Goal: Check status: Check status

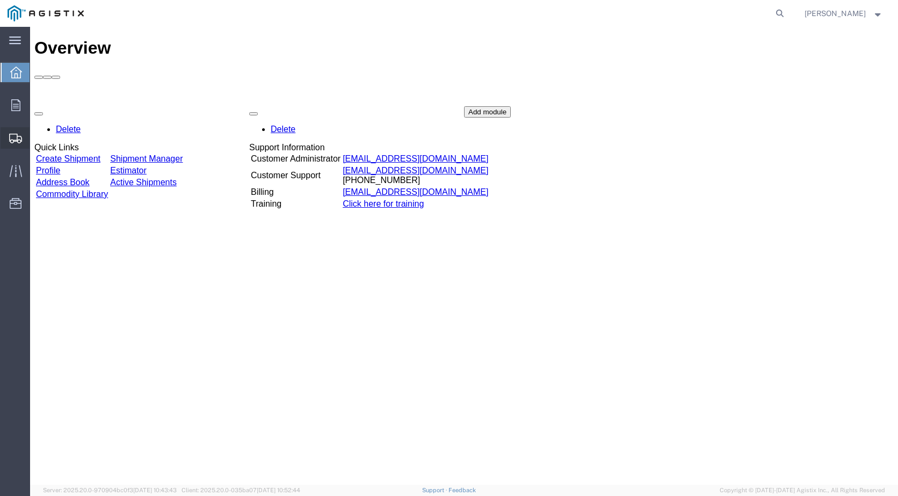
click at [0, 0] on span "Shipment Manager" at bounding box center [0, 0] width 0 height 0
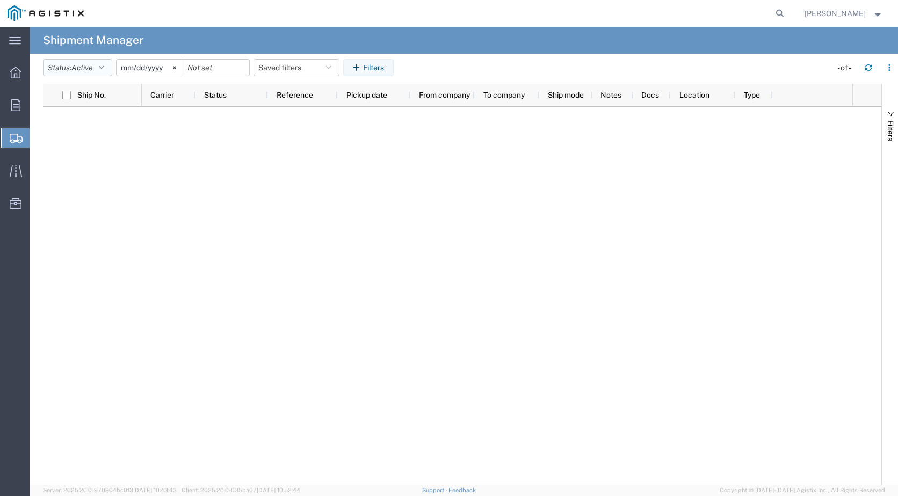
click at [103, 67] on icon "button" at bounding box center [101, 68] width 5 height 8
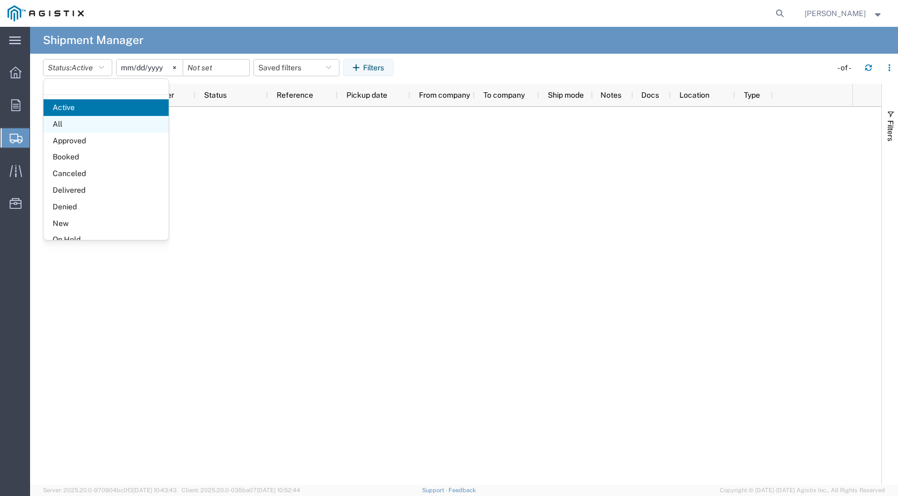
click at [69, 128] on span "All" at bounding box center [106, 124] width 125 height 17
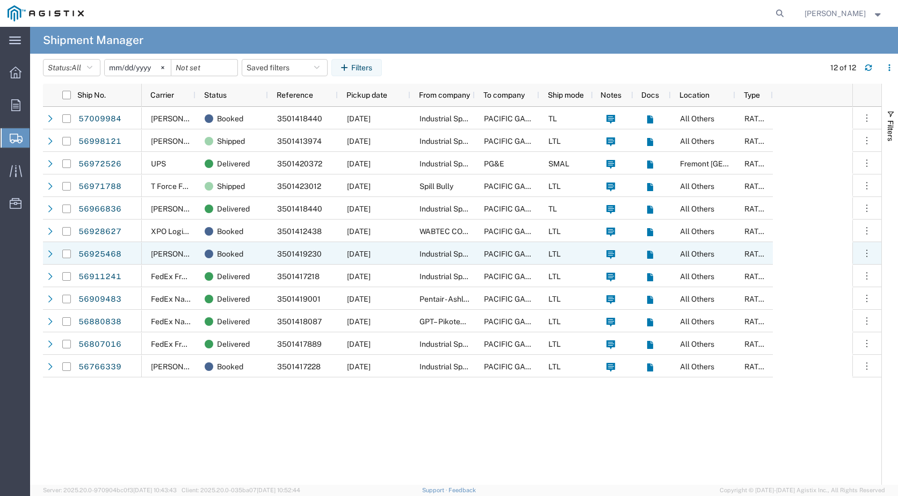
click at [366, 253] on span "[DATE]" at bounding box center [359, 254] width 24 height 9
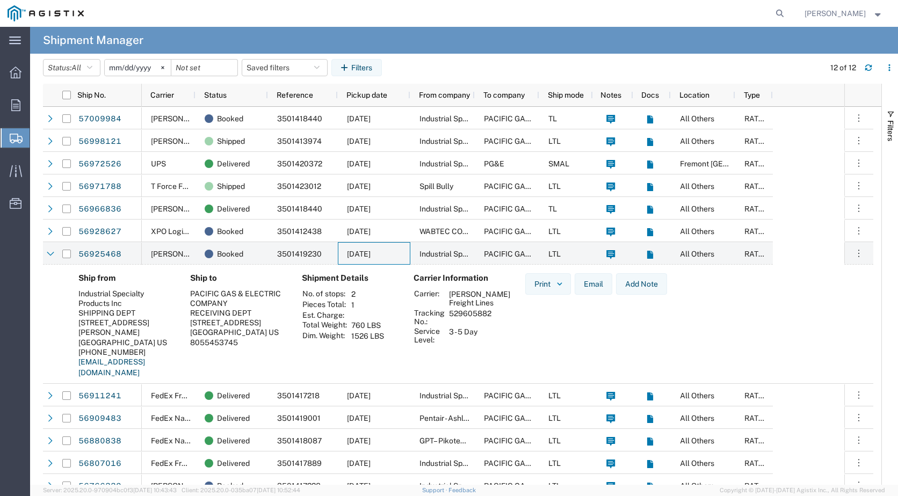
click at [290, 320] on div "Ship to PACIFIC GAS & ELECTRIC COMPANY RECEIVING DEPT [STREET_ADDRESS] US 80554…" at bounding box center [238, 329] width 112 height 112
